Goal: Information Seeking & Learning: Learn about a topic

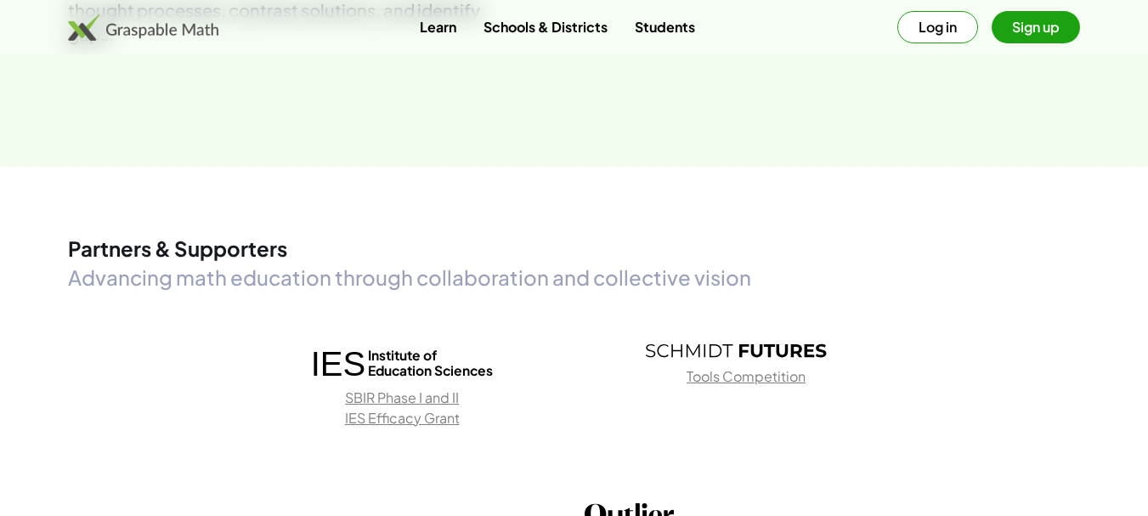
scroll to position [2175, 0]
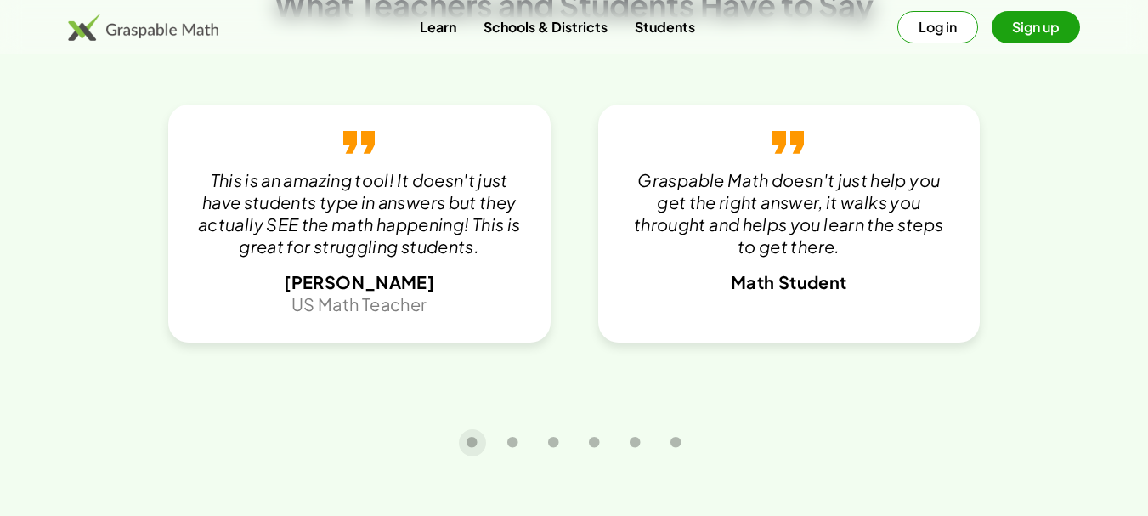
scroll to position [3025, 0]
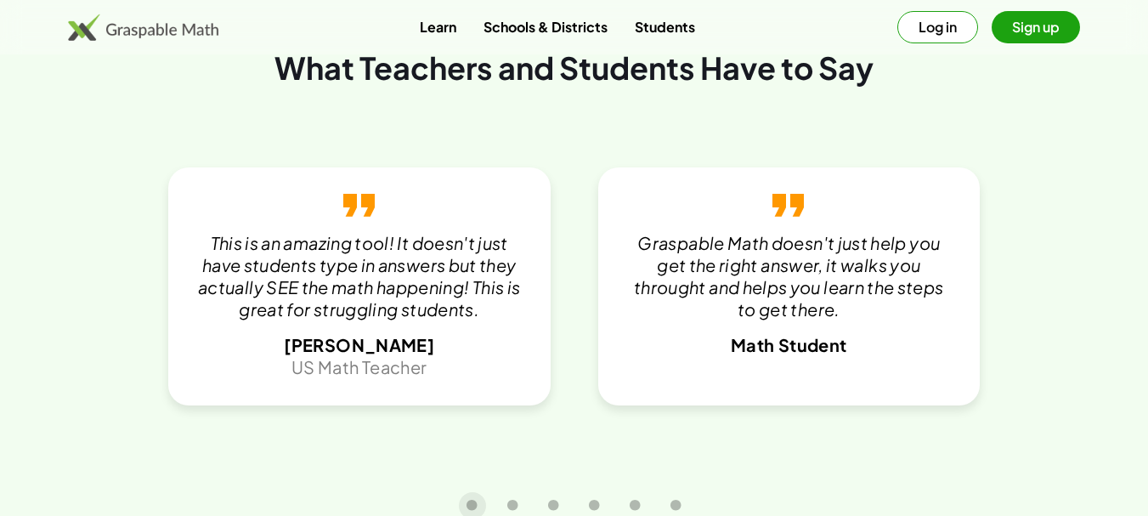
scroll to position [2940, 0]
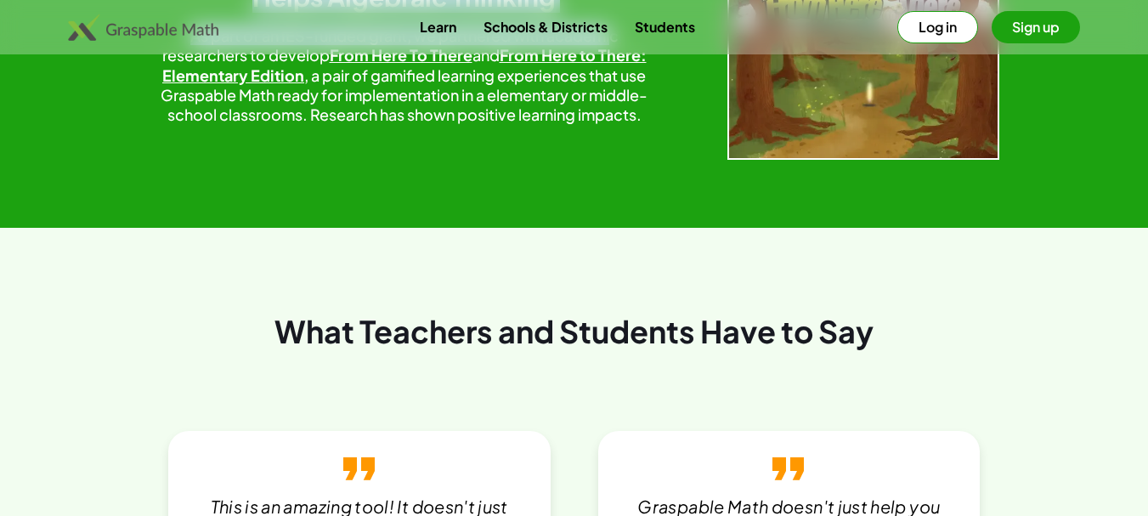
drag, startPoint x: 392, startPoint y: 342, endPoint x: 604, endPoint y: 383, distance: 216.4
click at [604, 160] on div "Research Focus: A Learning Game That Helps Algebraic Thinking As part of an IES…" at bounding box center [405, 57] width 510 height 205
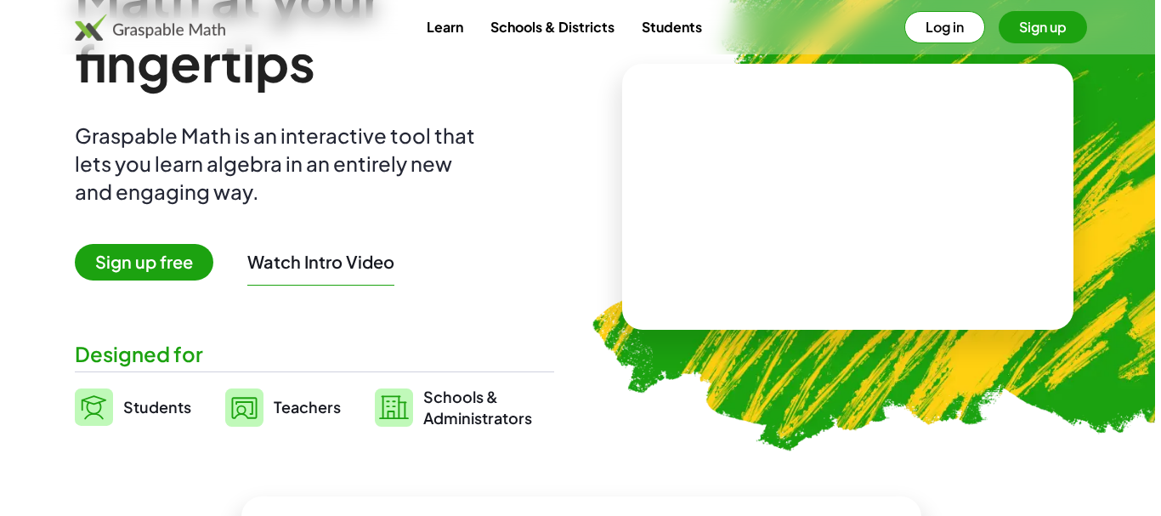
scroll to position [0, 0]
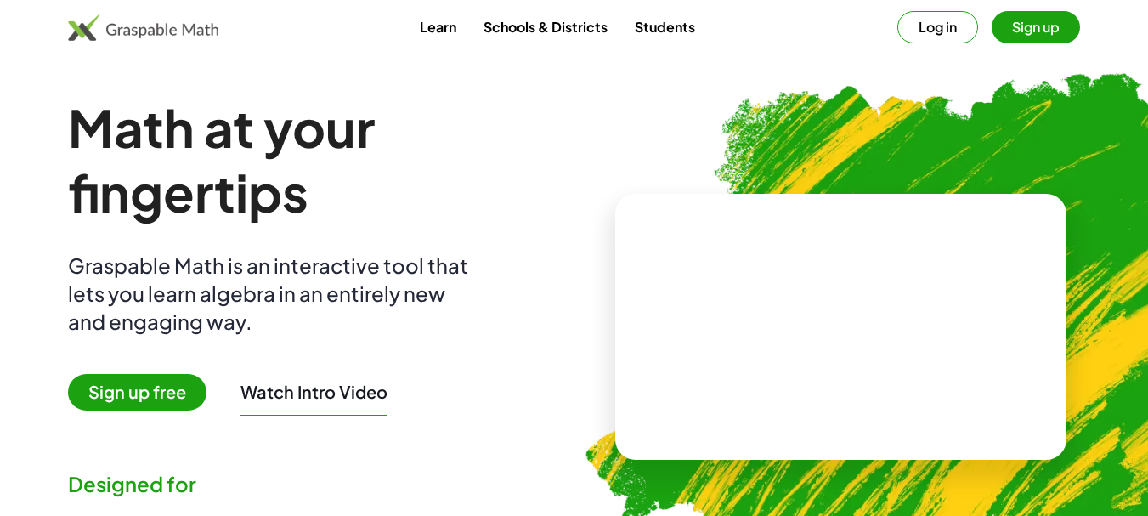
click at [313, 393] on button "Watch Intro Video" at bounding box center [313, 392] width 147 height 22
